Goal: Transaction & Acquisition: Subscribe to service/newsletter

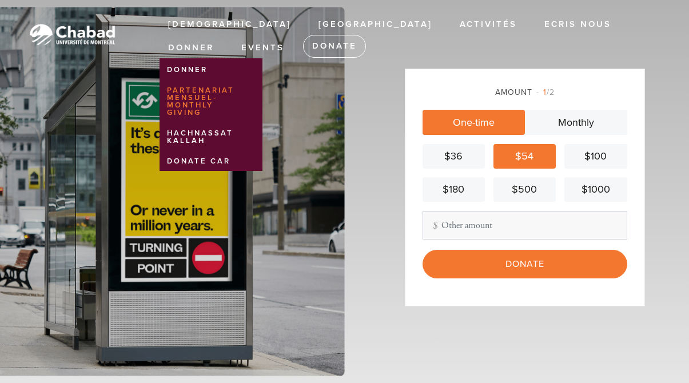
click at [257, 81] on link "Partenariat mensuel-Monthly giving" at bounding box center [209, 101] width 98 height 41
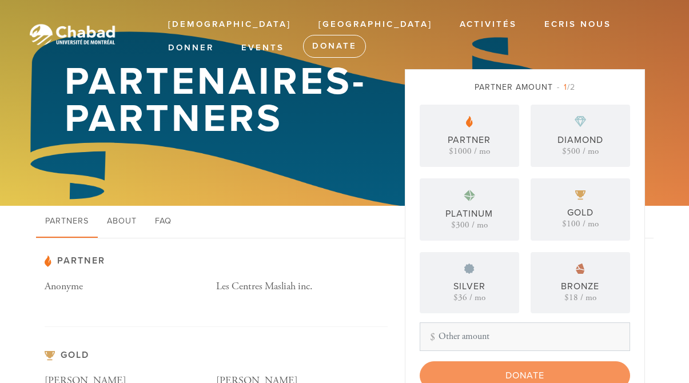
click at [450, 93] on div "Partner Amount 1 /2 Partner $1000 / mo Diamond $500 / mo Platinum $300 / mo Gol…" at bounding box center [525, 244] width 211 height 327
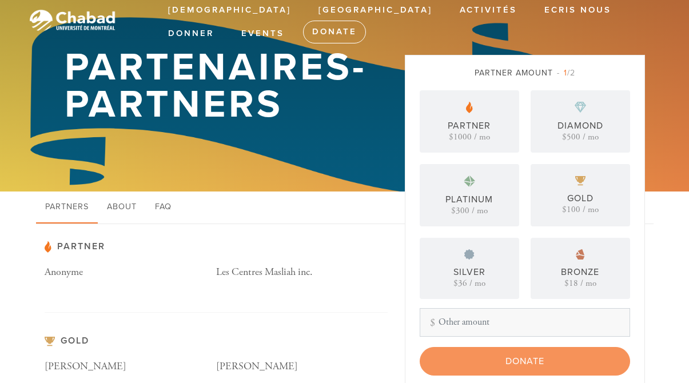
scroll to position [13, 0]
